Goal: Find specific page/section: Find specific page/section

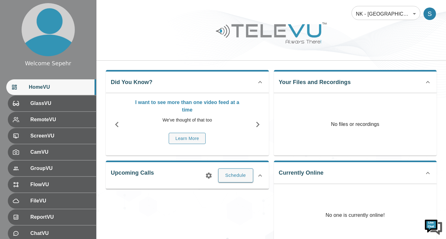
click at [383, 15] on body "Welcome Sepehr HomeVU GlassVU RemoteVU ScreenVU CamVU GroupVU FlowVU FileVU Rep…" at bounding box center [223, 167] width 446 height 334
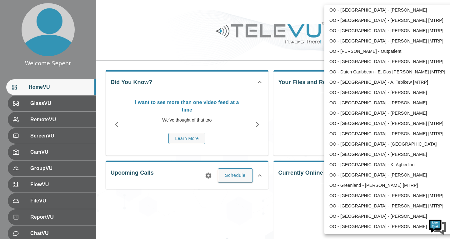
scroll to position [702, 0]
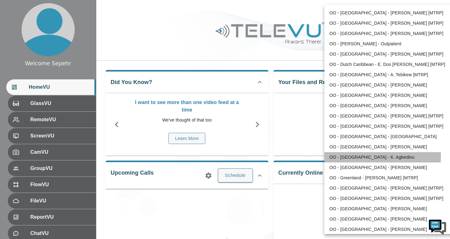
click at [361, 156] on li "OO - [GEOGRAPHIC_DATA] - K. Agbedinu" at bounding box center [390, 157] width 130 height 10
type input "214"
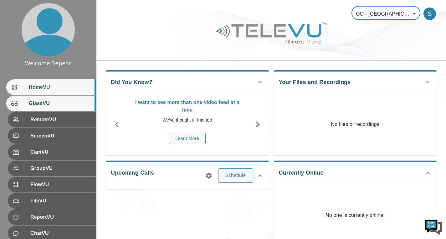
click at [55, 105] on span "GlassVU" at bounding box center [60, 104] width 62 height 8
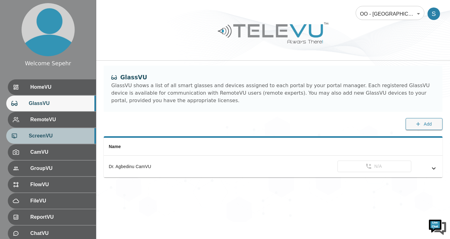
click at [58, 130] on div "ScreenVU" at bounding box center [51, 136] width 90 height 16
